Goal: Find specific page/section

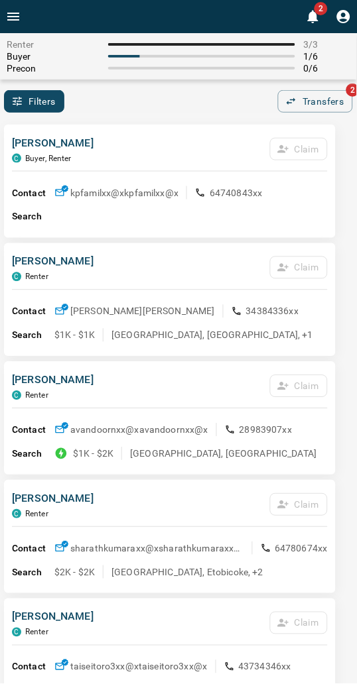
click at [188, 131] on div "[PERSON_NAME], Renter Claim Contact kpfamilxx@x kpfamilxx@x 64740843xx Search" at bounding box center [169, 181] width 331 height 113
click at [160, 107] on div "Filters 0 Transfers 2" at bounding box center [178, 101] width 357 height 23
click at [184, 106] on div "Filters 0 Transfers 2" at bounding box center [178, 101] width 357 height 23
click at [207, 104] on div "Filters 0 Transfers 2" at bounding box center [178, 101] width 357 height 23
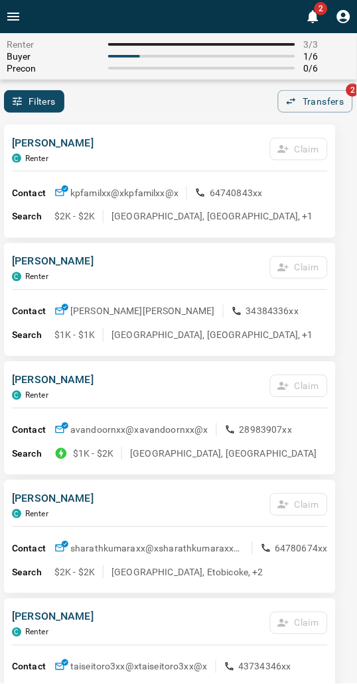
click at [122, 93] on div "Filters 0 Transfers 2" at bounding box center [178, 101] width 357 height 23
click at [149, 138] on div "[PERSON_NAME] Claim" at bounding box center [170, 153] width 316 height 36
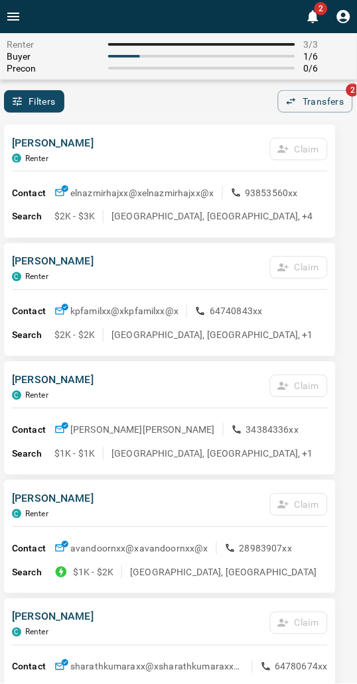
click at [107, 133] on div "[PERSON_NAME] Claim Contact elnazmirhajxx@x elnazmirhajxx@x 93853560xx Search $…" at bounding box center [169, 181] width 331 height 113
click at [120, 105] on div "Filters 0 Transfers 2" at bounding box center [178, 101] width 357 height 23
click at [182, 103] on div "Filters 0 Transfers 2" at bounding box center [178, 101] width 357 height 23
click at [134, 101] on div "Filters 0 Transfers 2" at bounding box center [178, 101] width 357 height 23
